Goal: Information Seeking & Learning: Understand process/instructions

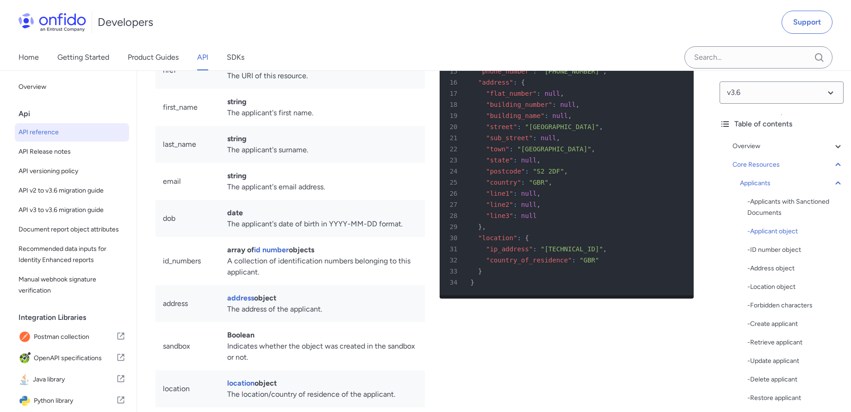
scroll to position [9606, 0]
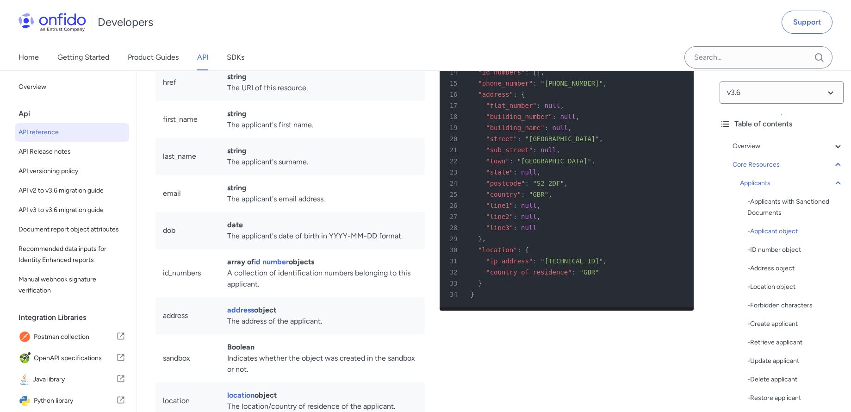
click at [778, 230] on div "- Applicant object" at bounding box center [796, 231] width 96 height 11
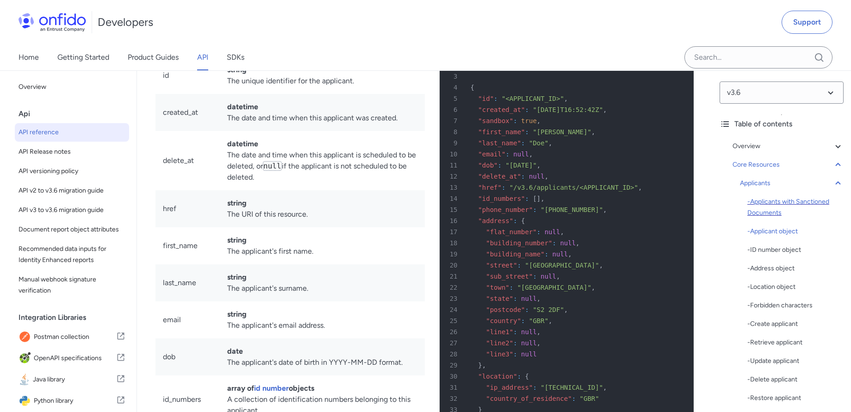
click at [776, 204] on div "- Applicants with Sanctioned Documents" at bounding box center [796, 207] width 96 height 22
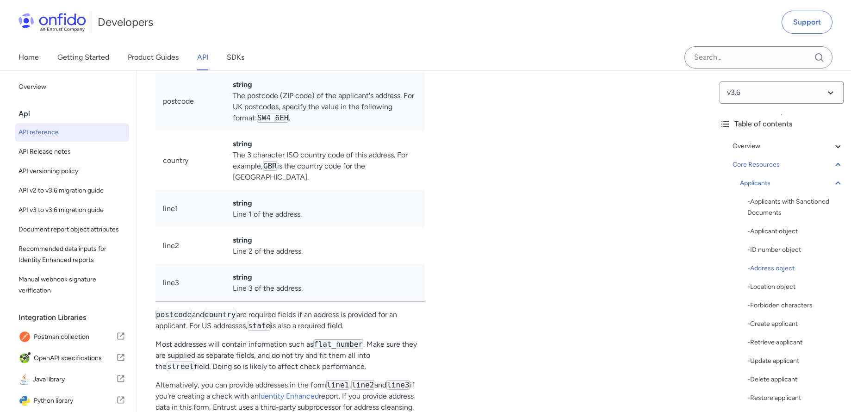
scroll to position [10628, 0]
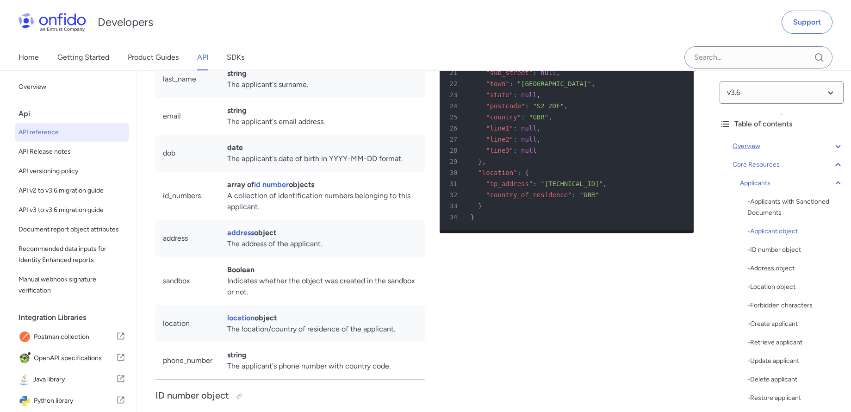
click at [836, 147] on icon at bounding box center [838, 146] width 5 height 3
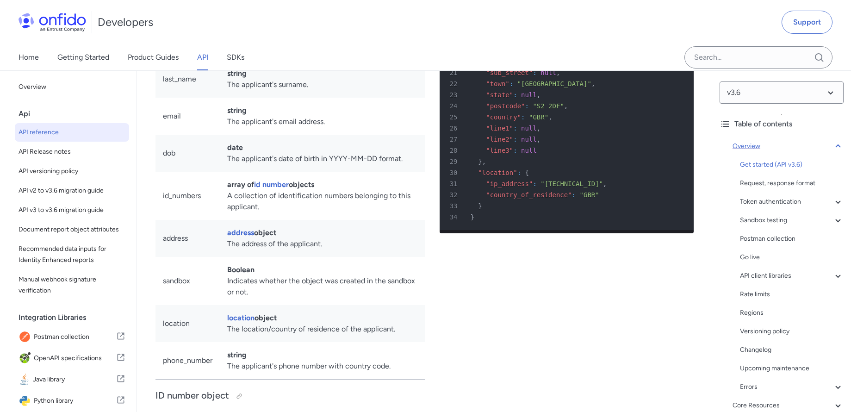
scroll to position [105, 0]
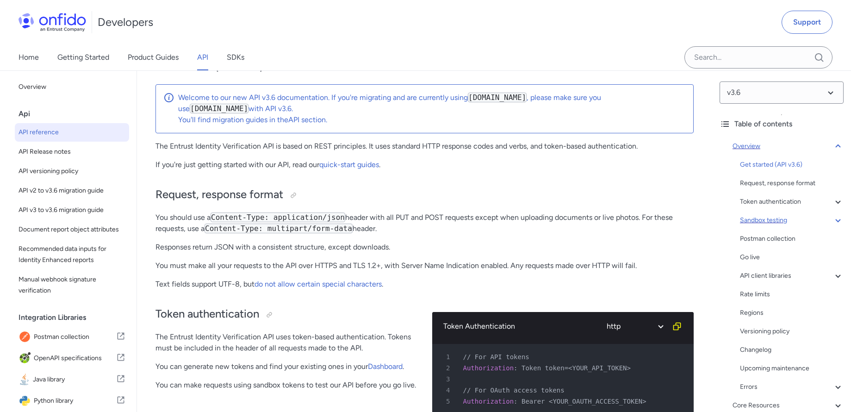
click at [833, 219] on icon at bounding box center [838, 220] width 11 height 11
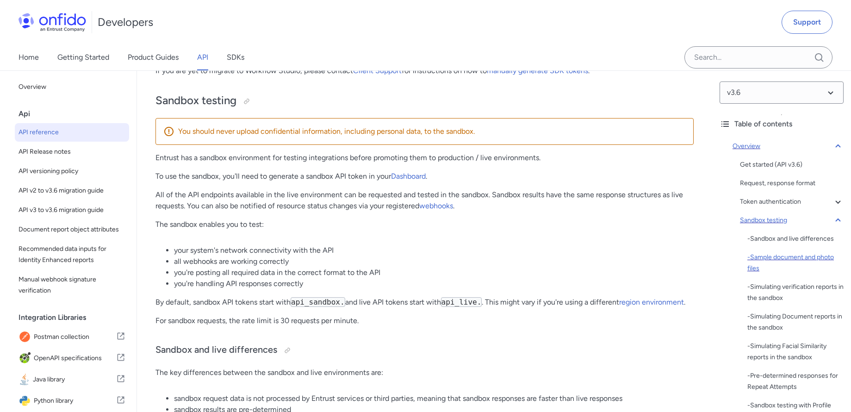
click at [799, 258] on div "- Sample document and photo files" at bounding box center [796, 263] width 96 height 22
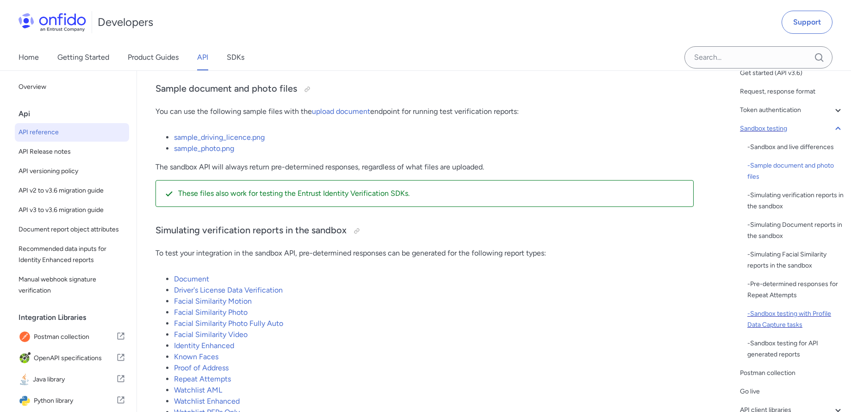
scroll to position [111, 0]
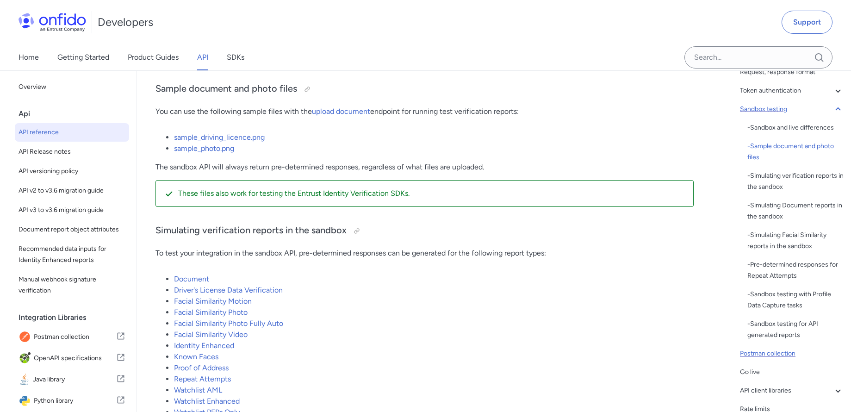
click at [776, 357] on div "Postman collection" at bounding box center [792, 353] width 104 height 11
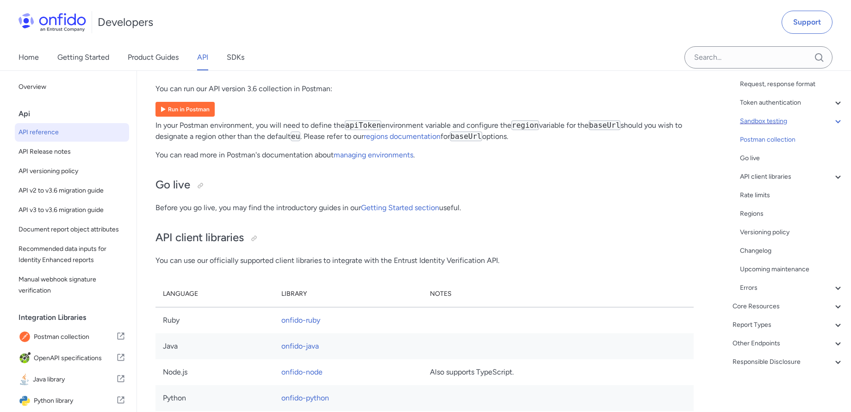
click at [193, 117] on img at bounding box center [185, 109] width 59 height 15
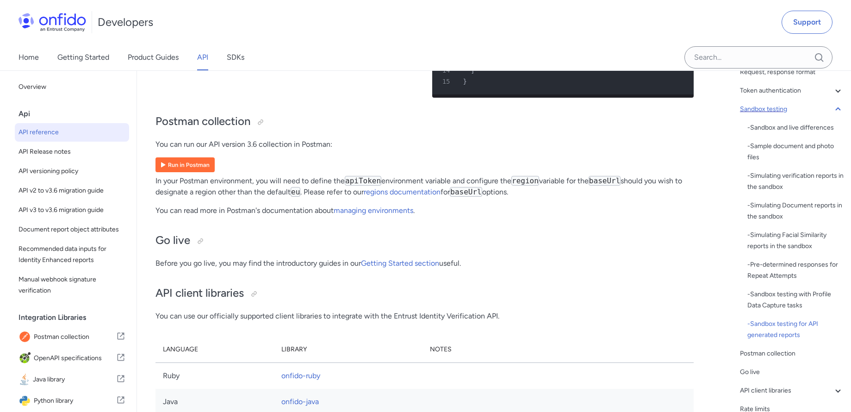
scroll to position [0, 0]
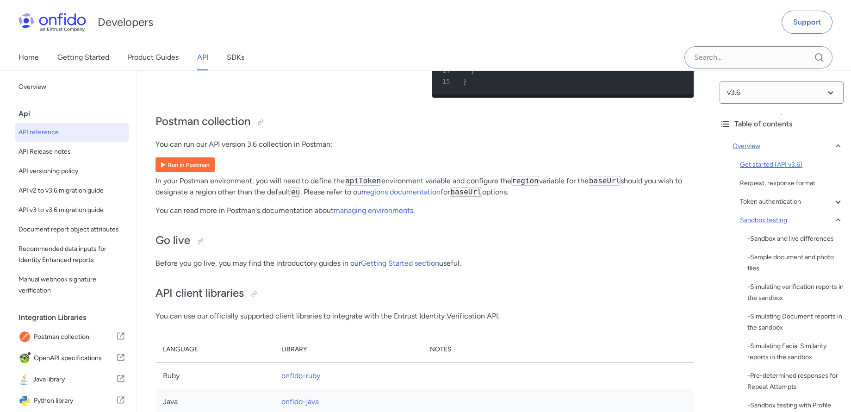
click at [790, 162] on div "Get started (API v3.6)" at bounding box center [792, 164] width 104 height 11
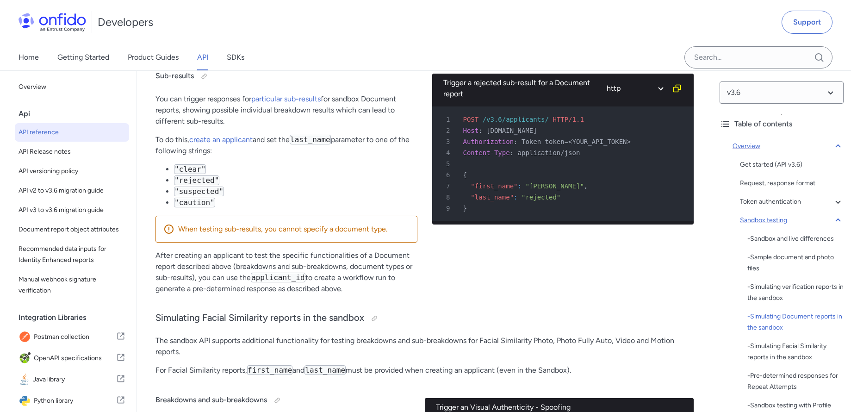
scroll to position [3383, 0]
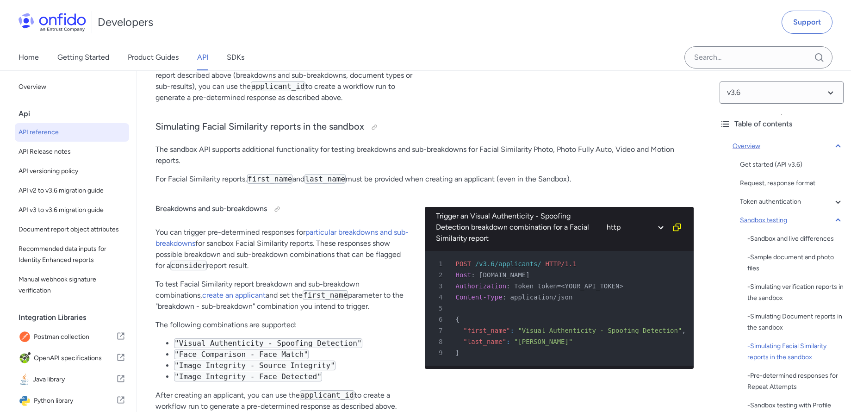
click at [520, 260] on span "/v3.6/applicants/" at bounding box center [509, 263] width 66 height 7
copy span "applicants"
